Goal: Transaction & Acquisition: Purchase product/service

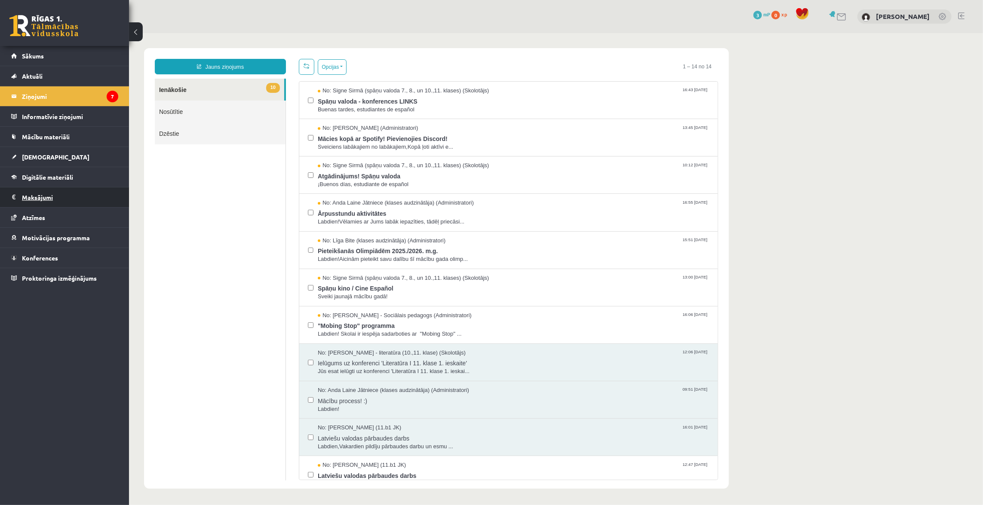
click at [38, 195] on legend "Maksājumi 0" at bounding box center [70, 197] width 96 height 20
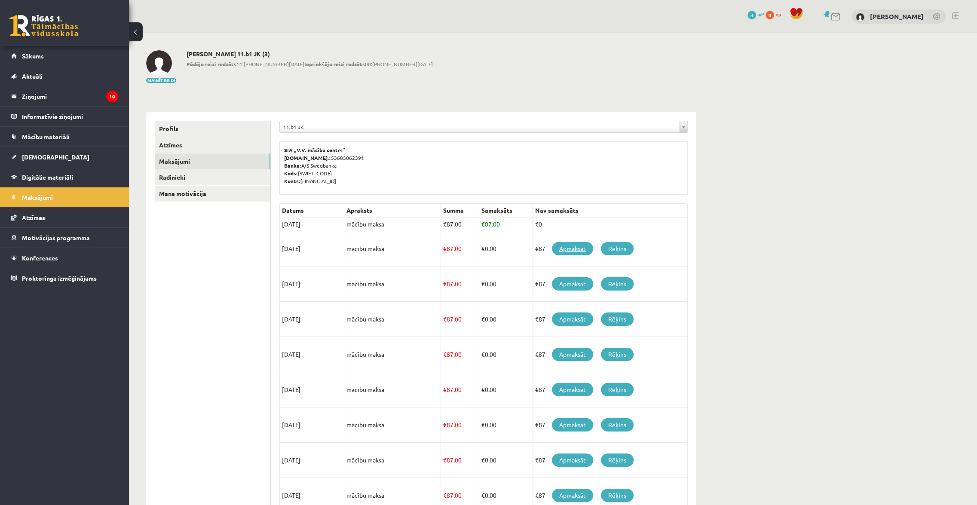
click at [570, 248] on link "Apmaksāt" at bounding box center [572, 248] width 41 height 13
